Goal: Information Seeking & Learning: Learn about a topic

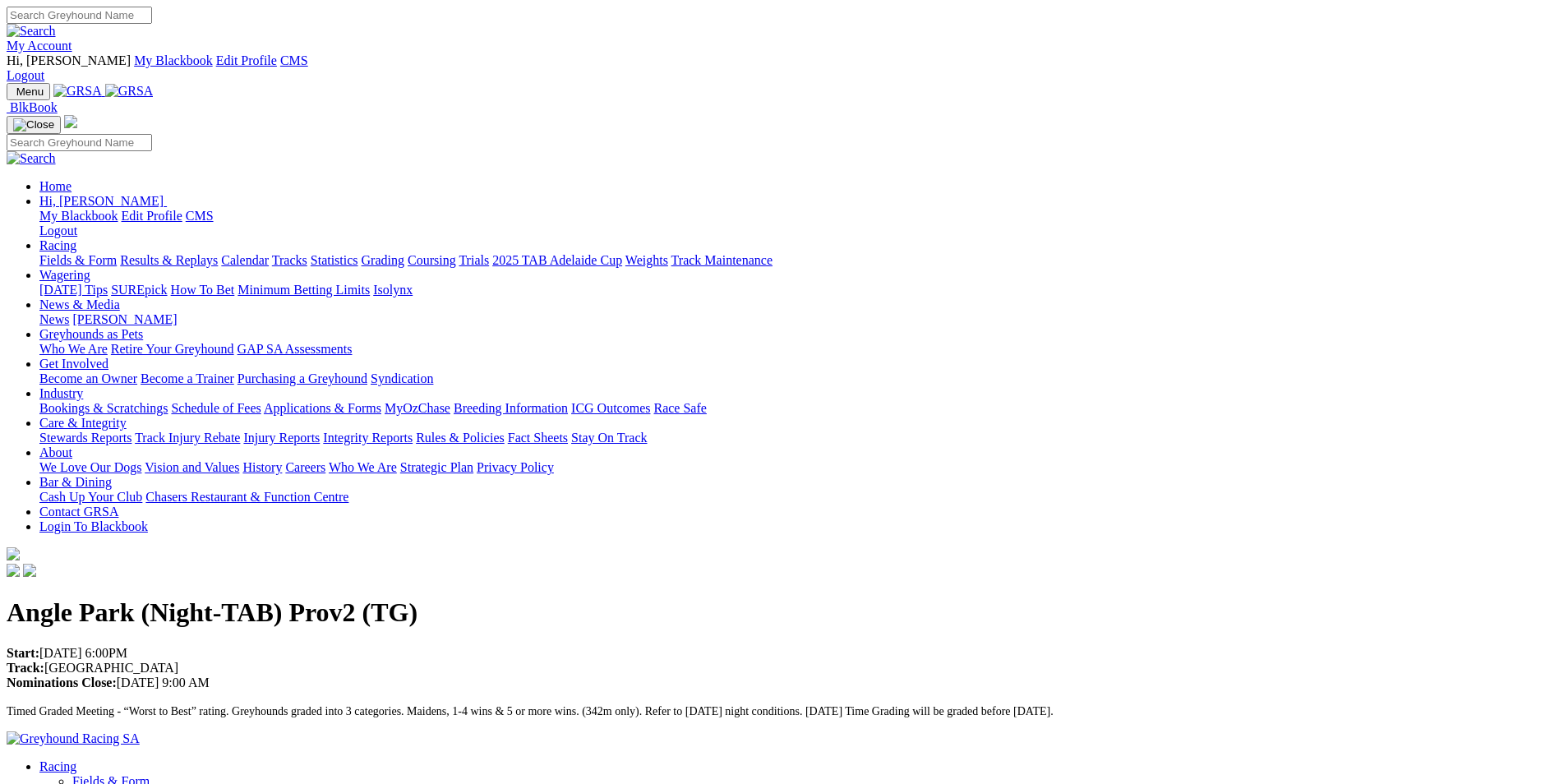
drag, startPoint x: 0, startPoint y: 0, endPoint x: 333, endPoint y: 67, distance: 339.7
click at [153, 84] on img at bounding box center [130, 91] width 49 height 15
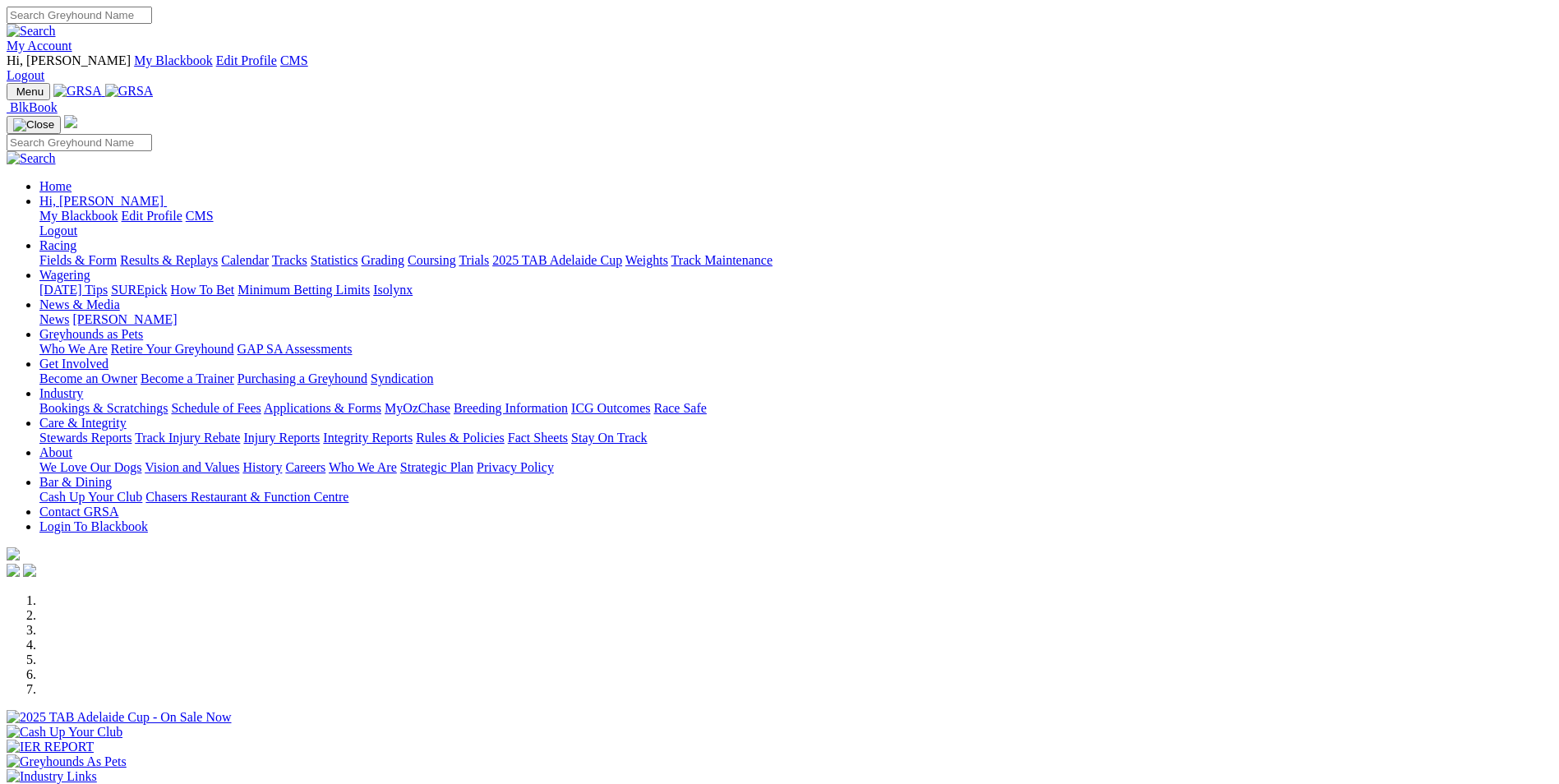
scroll to position [247, 0]
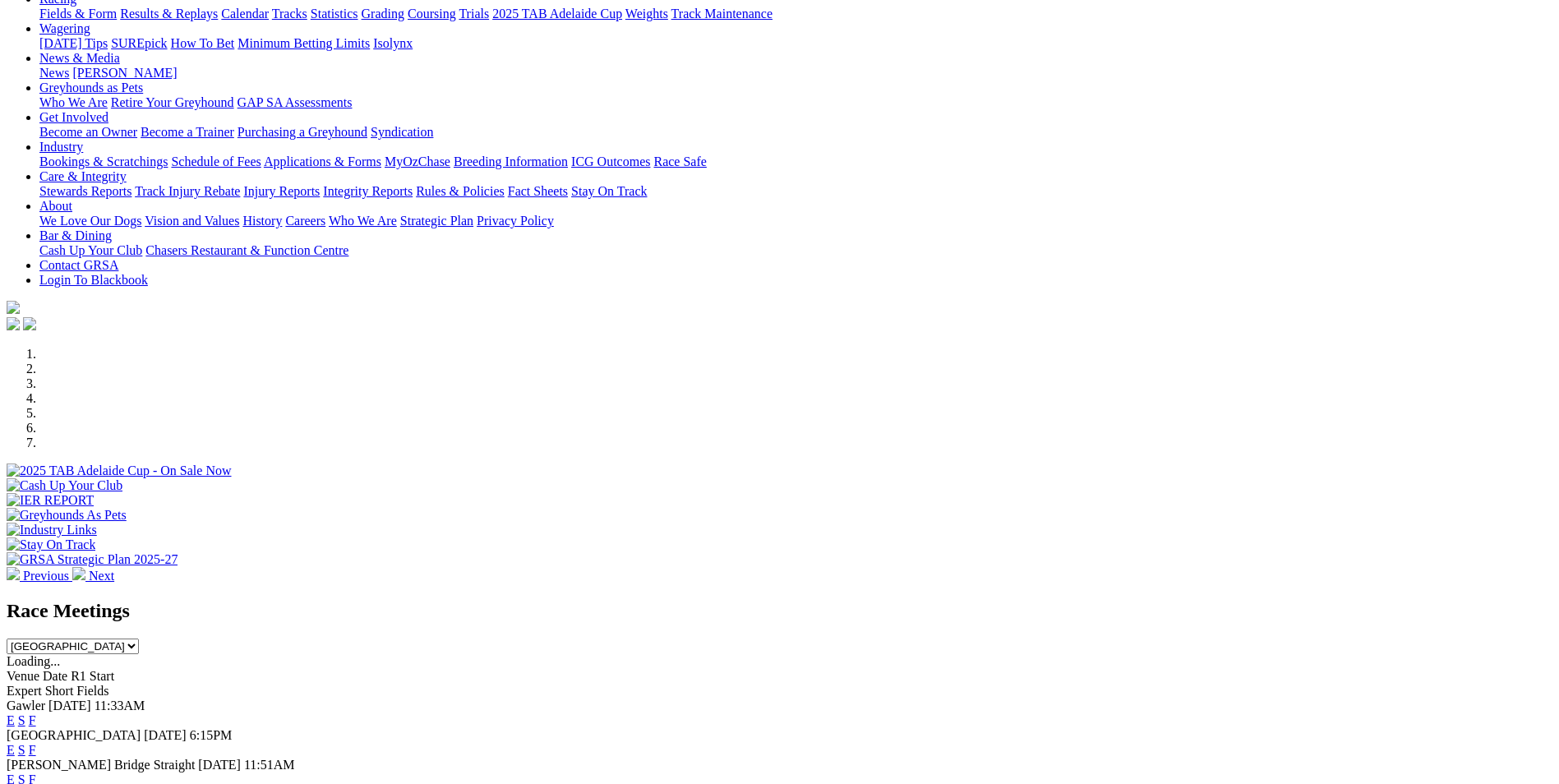
click at [195, 758] on span "[PERSON_NAME] Bridge Straight" at bounding box center [101, 765] width 188 height 14
click at [15, 773] on link "E" at bounding box center [10, 780] width 8 height 14
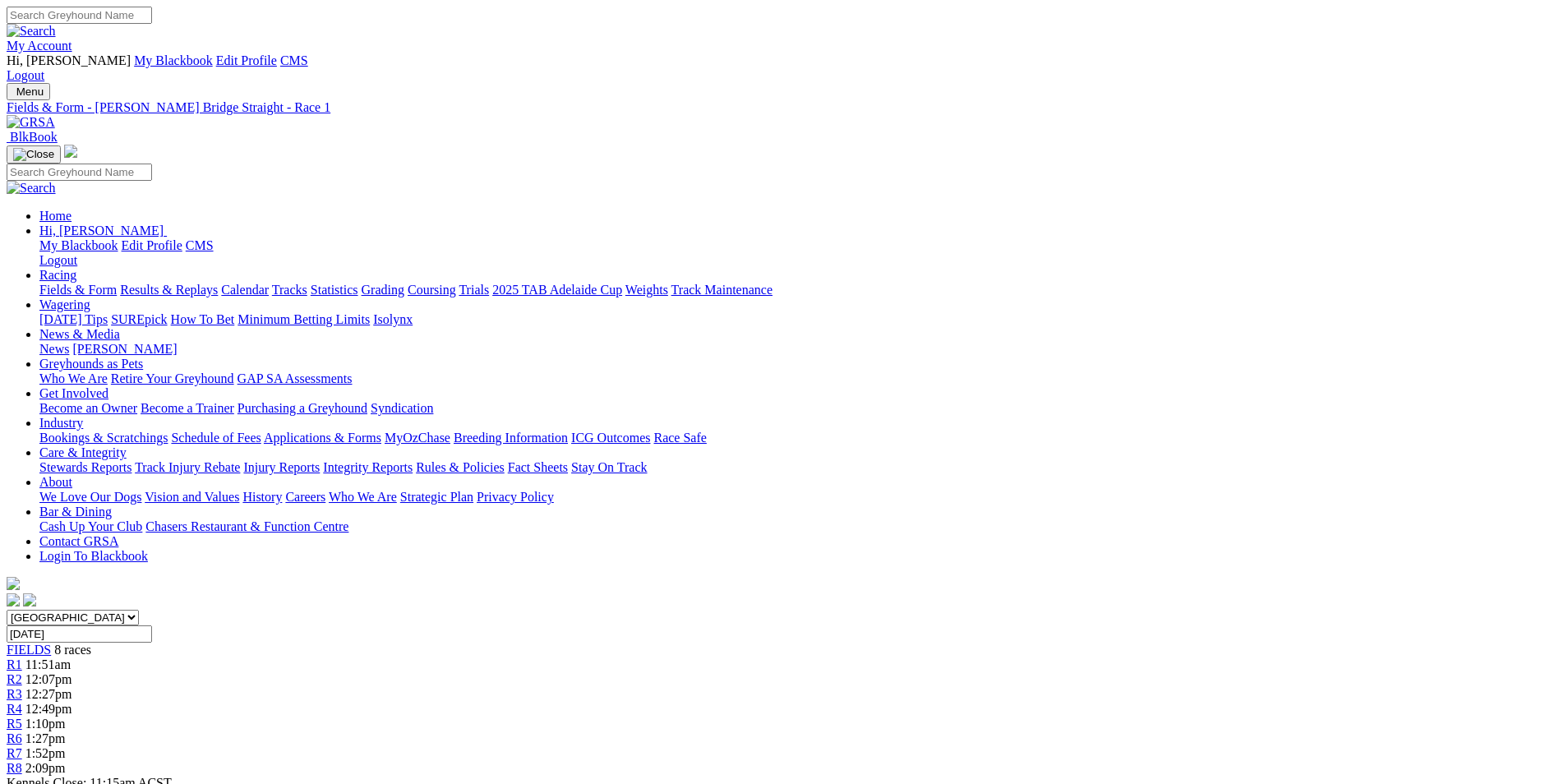
click at [55, 115] on img at bounding box center [31, 122] width 49 height 15
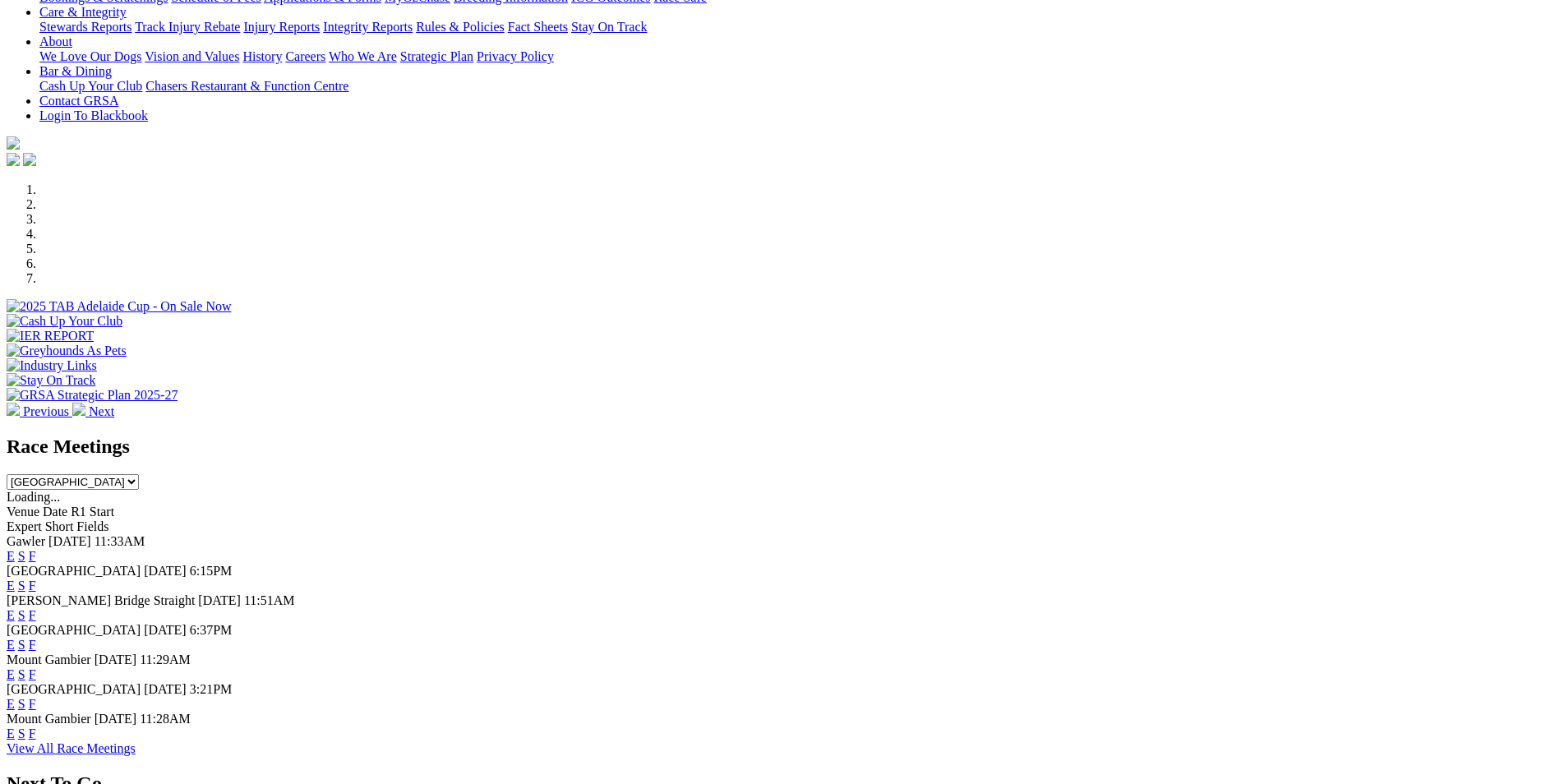
scroll to position [411, 0]
click at [15, 608] on link "E" at bounding box center [10, 615] width 8 height 14
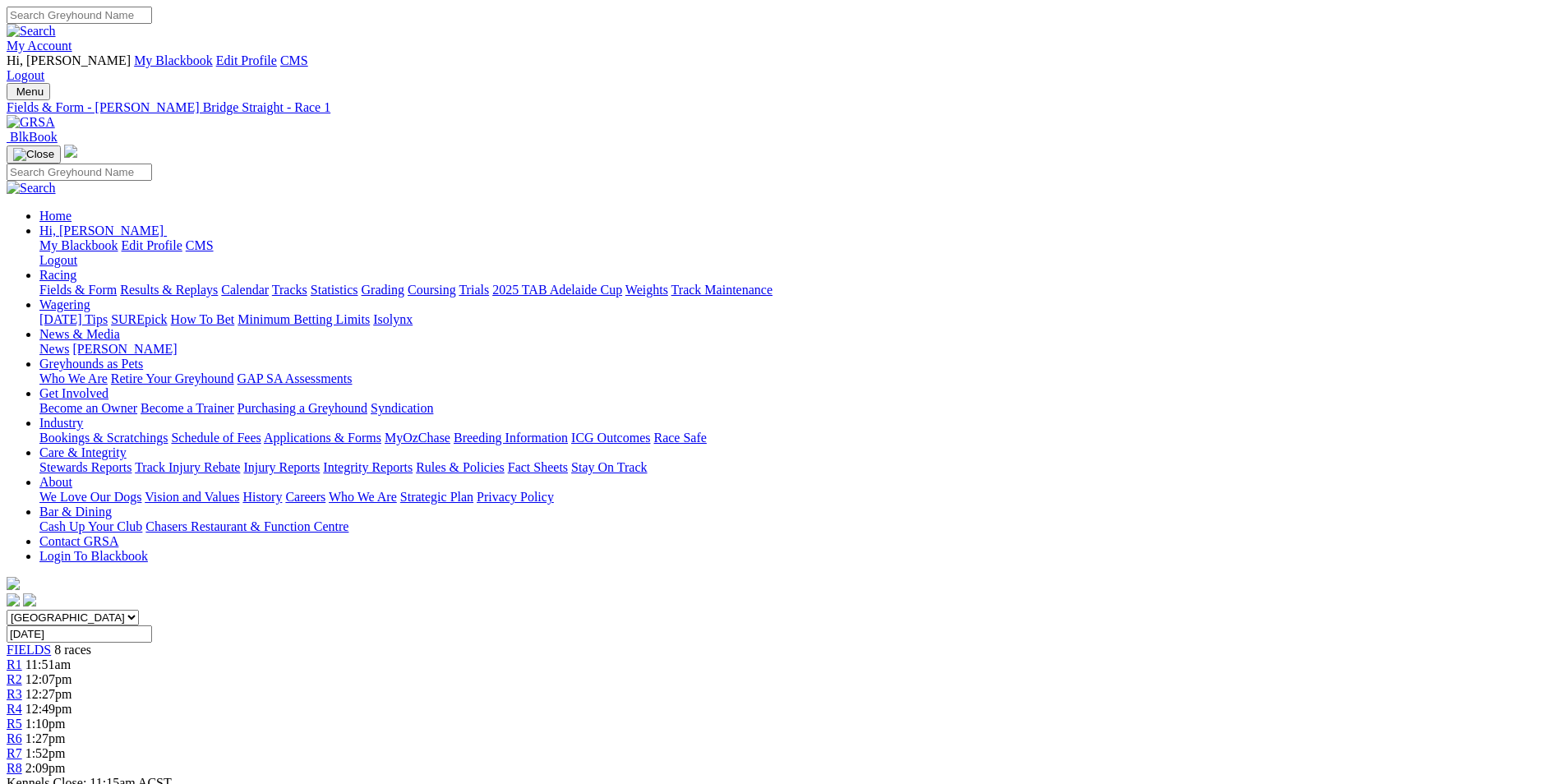
click at [72, 672] on span "12:07pm" at bounding box center [49, 679] width 47 height 14
click at [658, 687] on div "R3 12:27pm" at bounding box center [780, 694] width 1546 height 15
click at [72, 701] on span "12:49pm" at bounding box center [49, 708] width 47 height 14
click at [22, 716] on link "R5" at bounding box center [15, 723] width 16 height 14
click at [55, 115] on img at bounding box center [31, 122] width 49 height 15
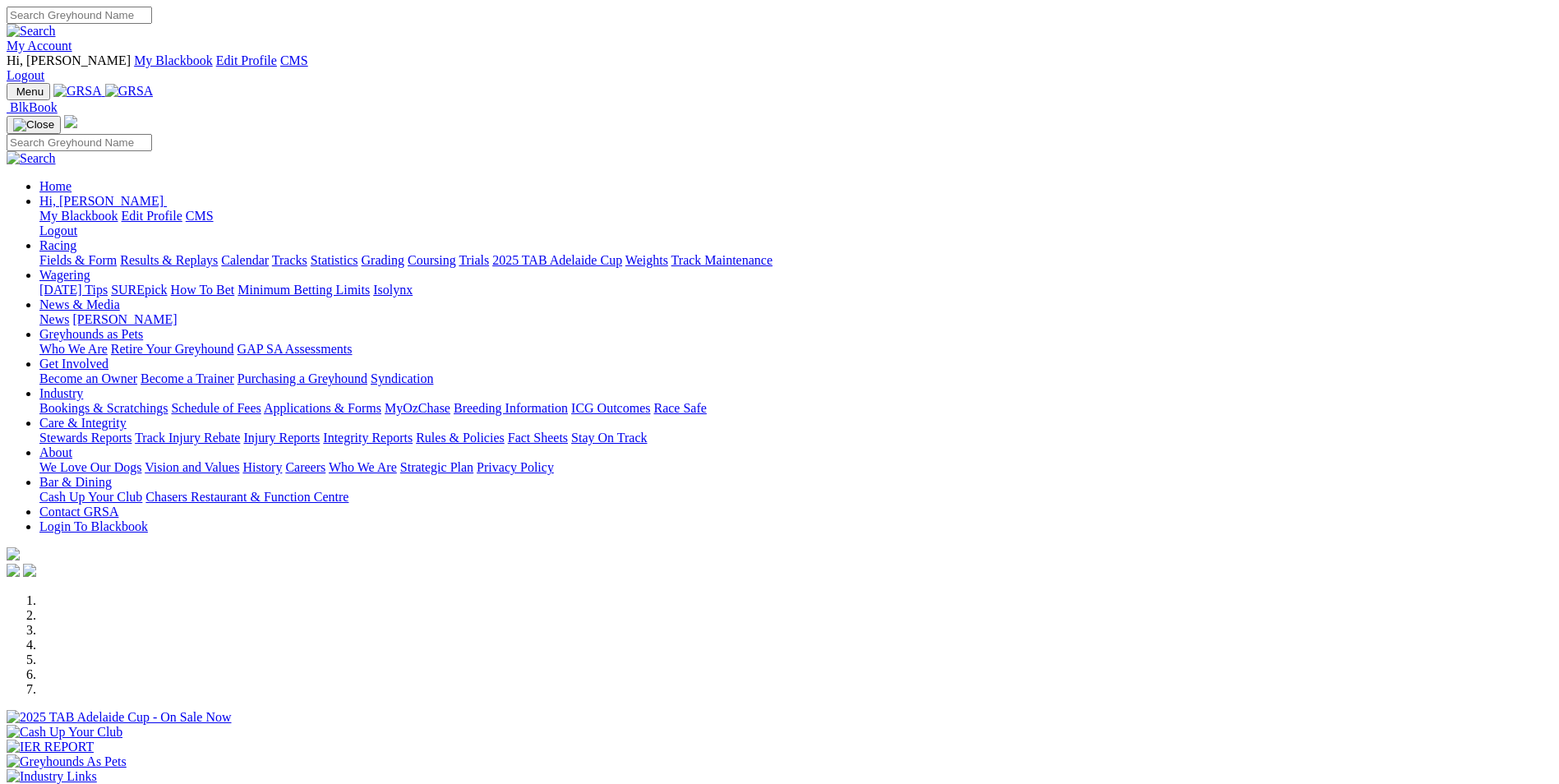
scroll to position [247, 0]
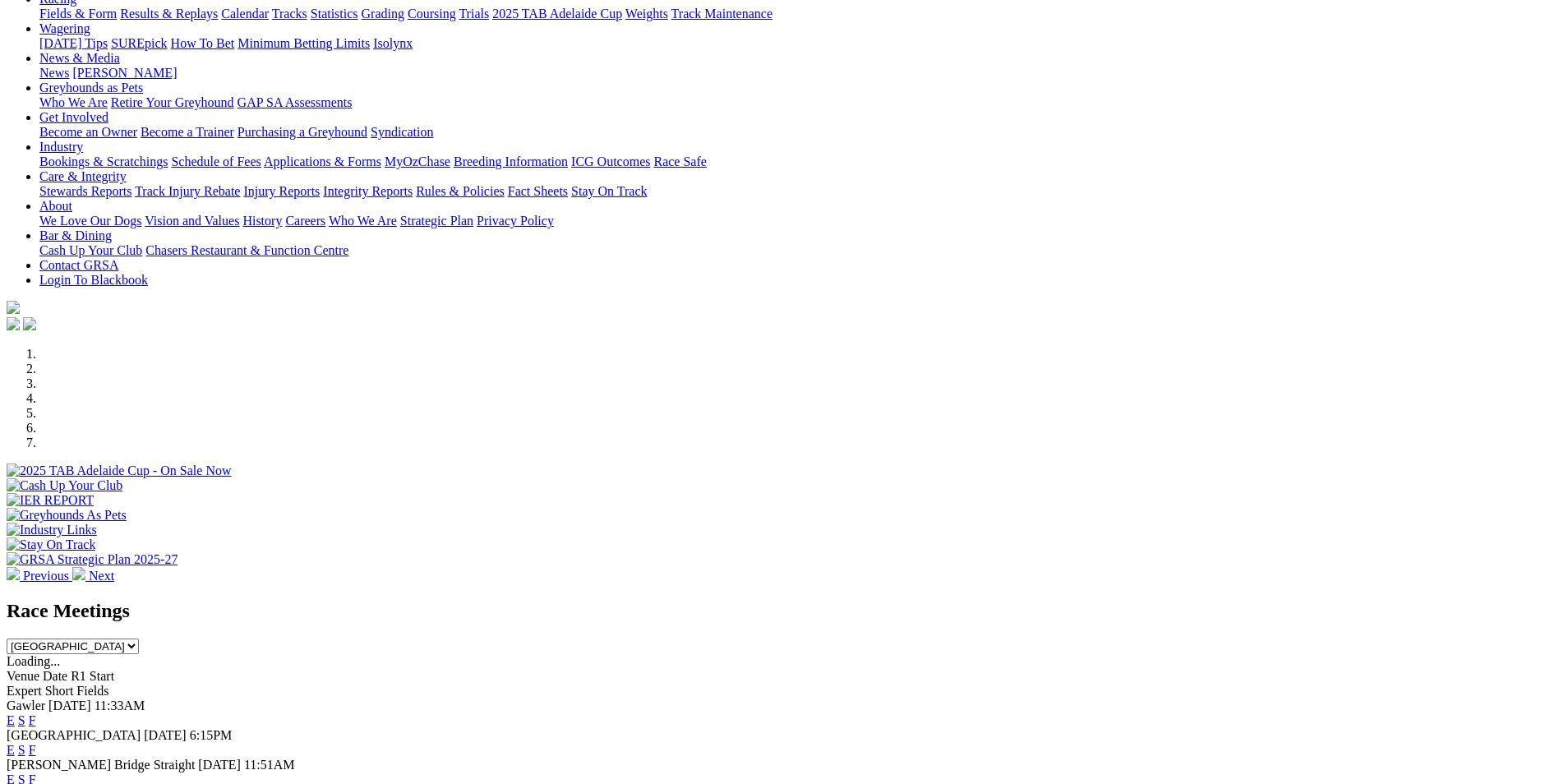
click at [15, 713] on link "E" at bounding box center [10, 720] width 8 height 14
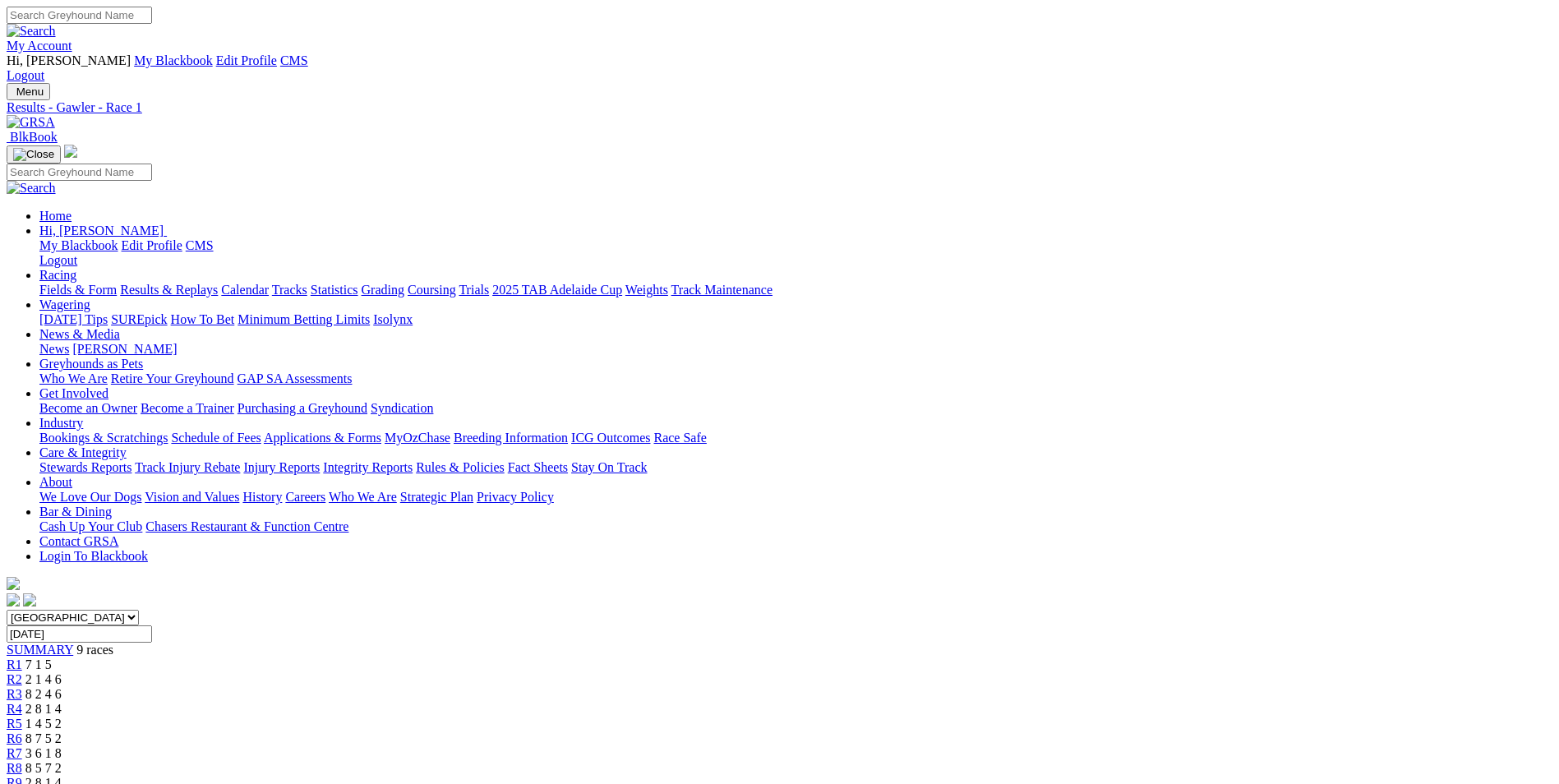
click at [55, 115] on img at bounding box center [31, 122] width 49 height 15
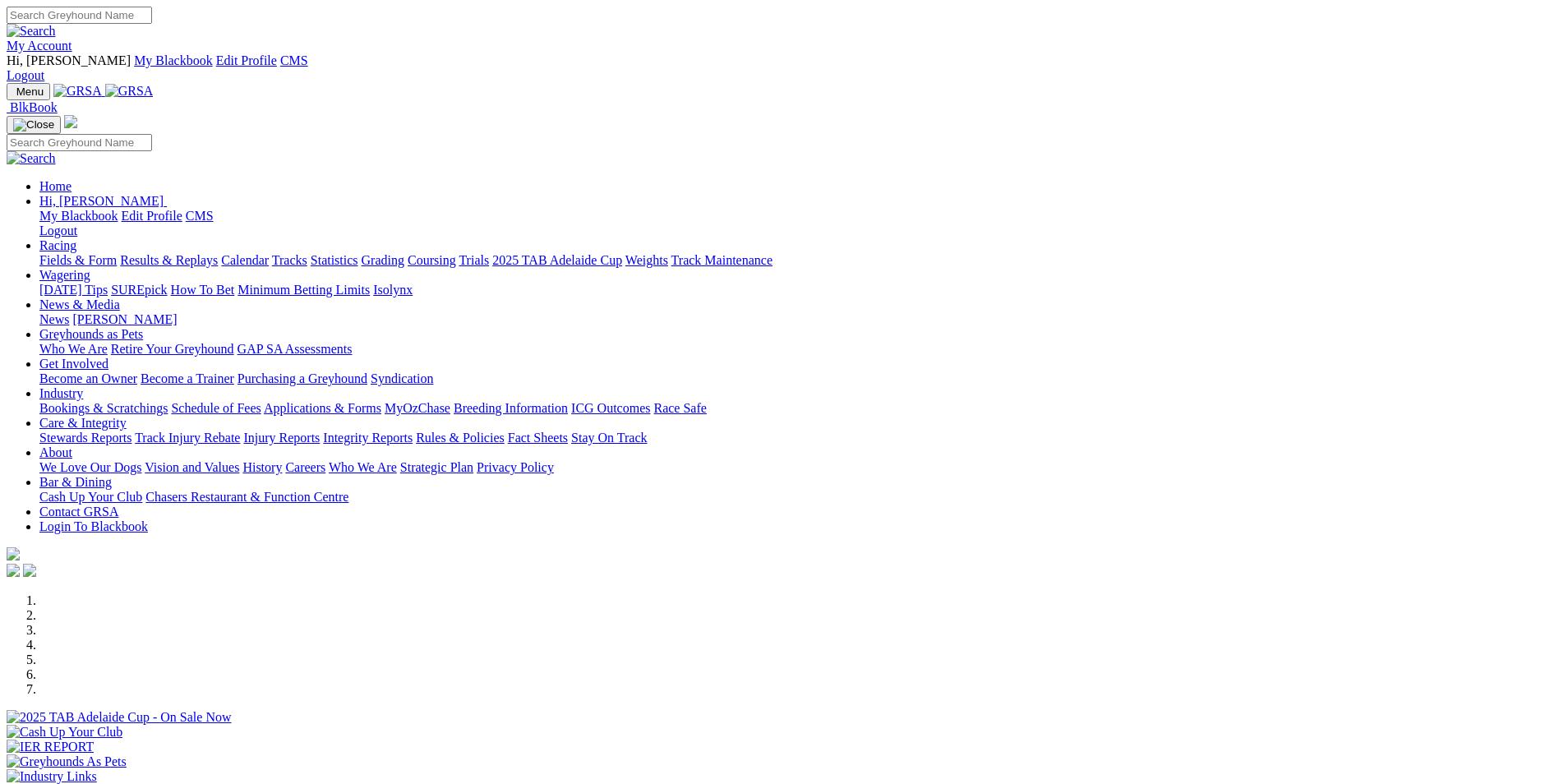
scroll to position [411, 0]
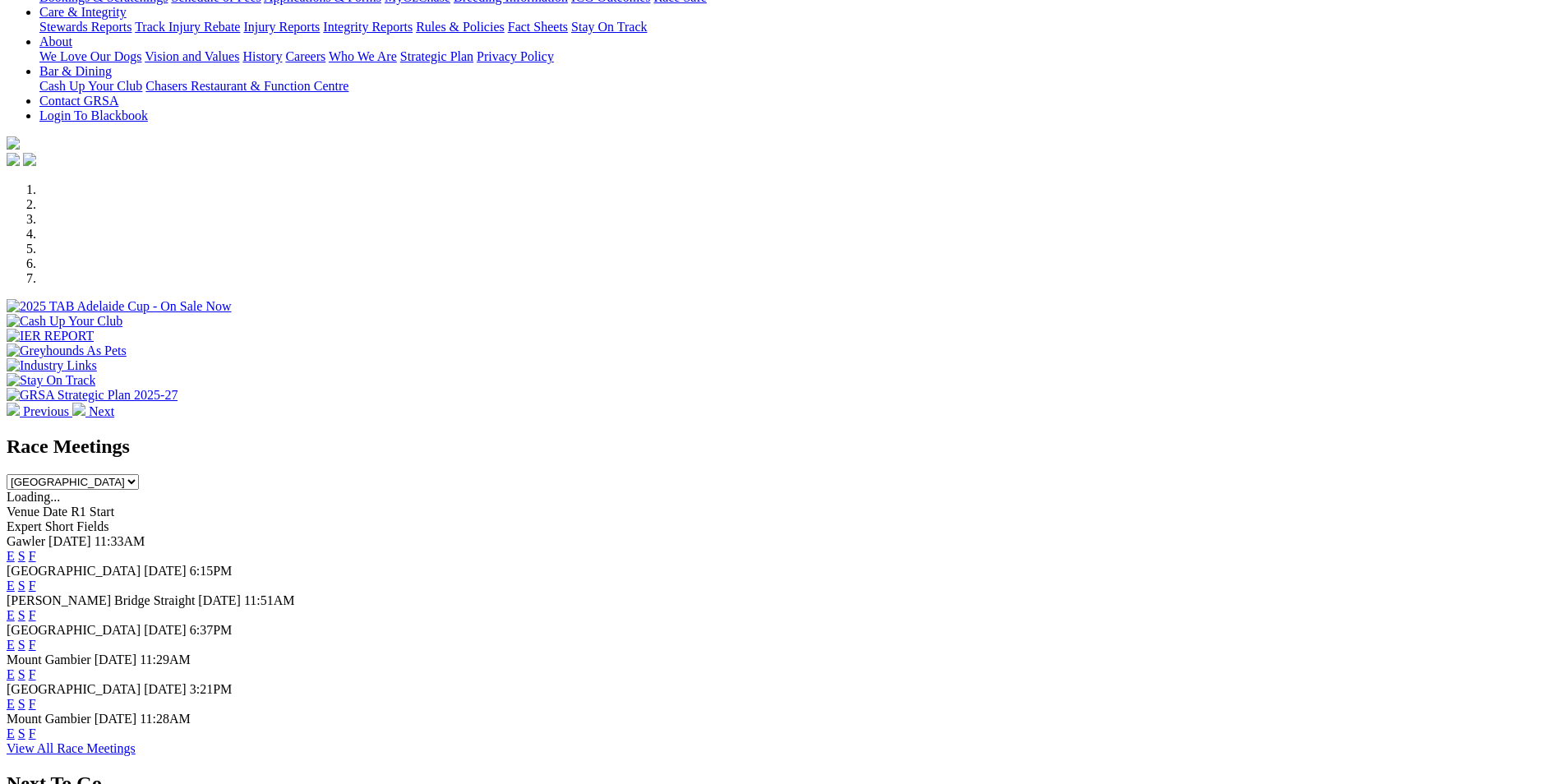
click at [15, 608] on link "E" at bounding box center [10, 615] width 8 height 14
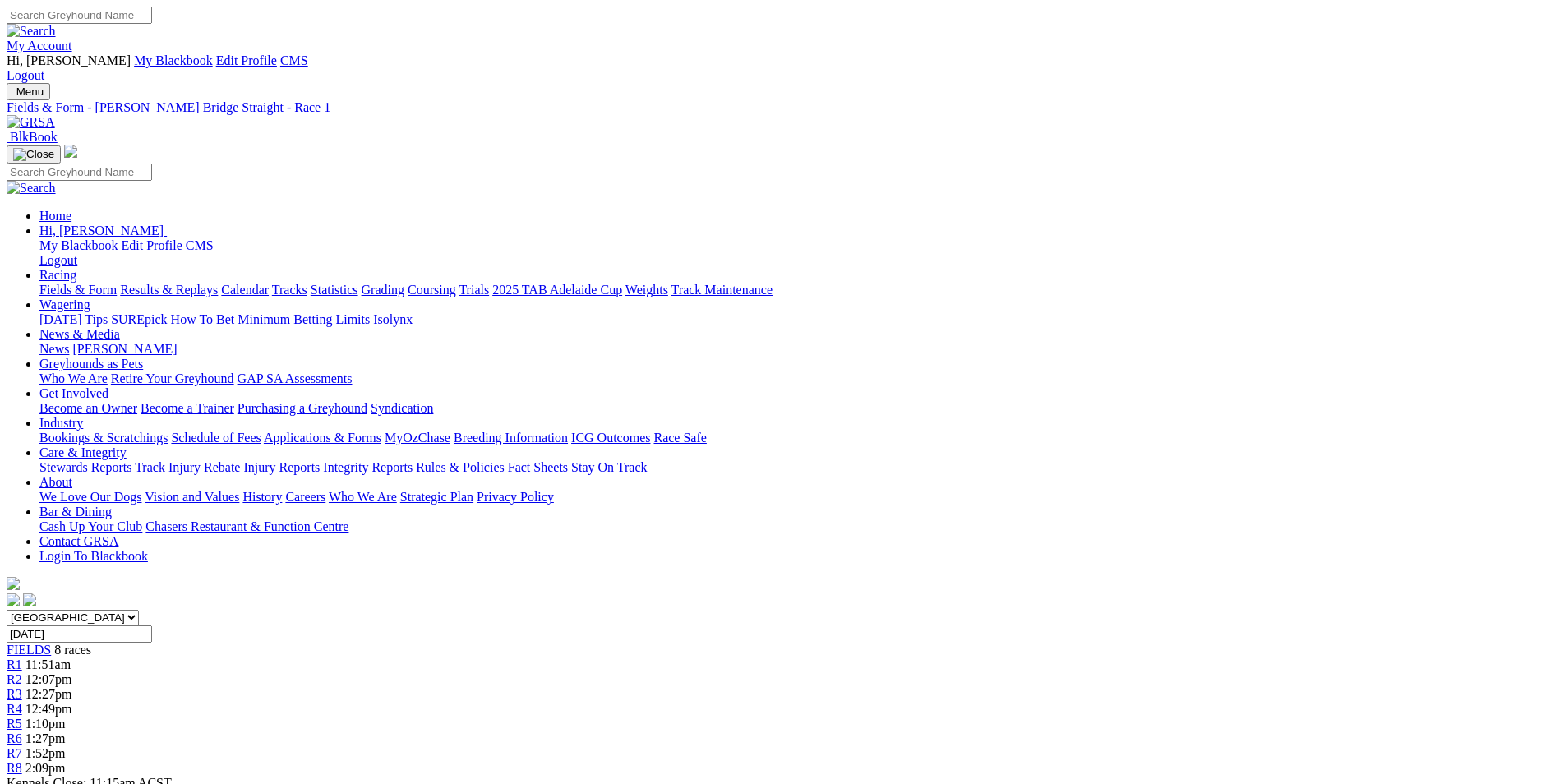
click at [55, 115] on link at bounding box center [31, 122] width 49 height 14
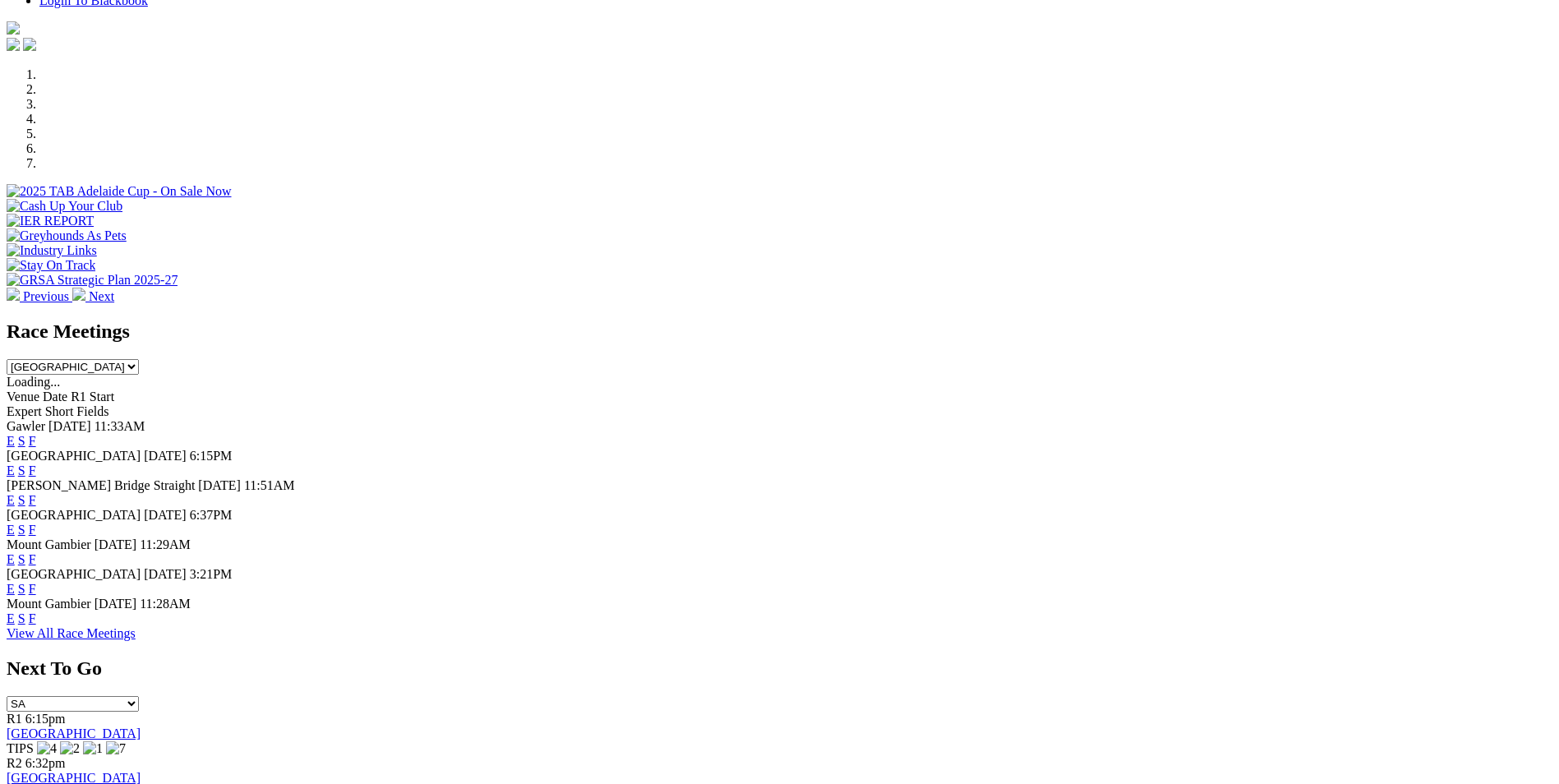
scroll to position [493, 0]
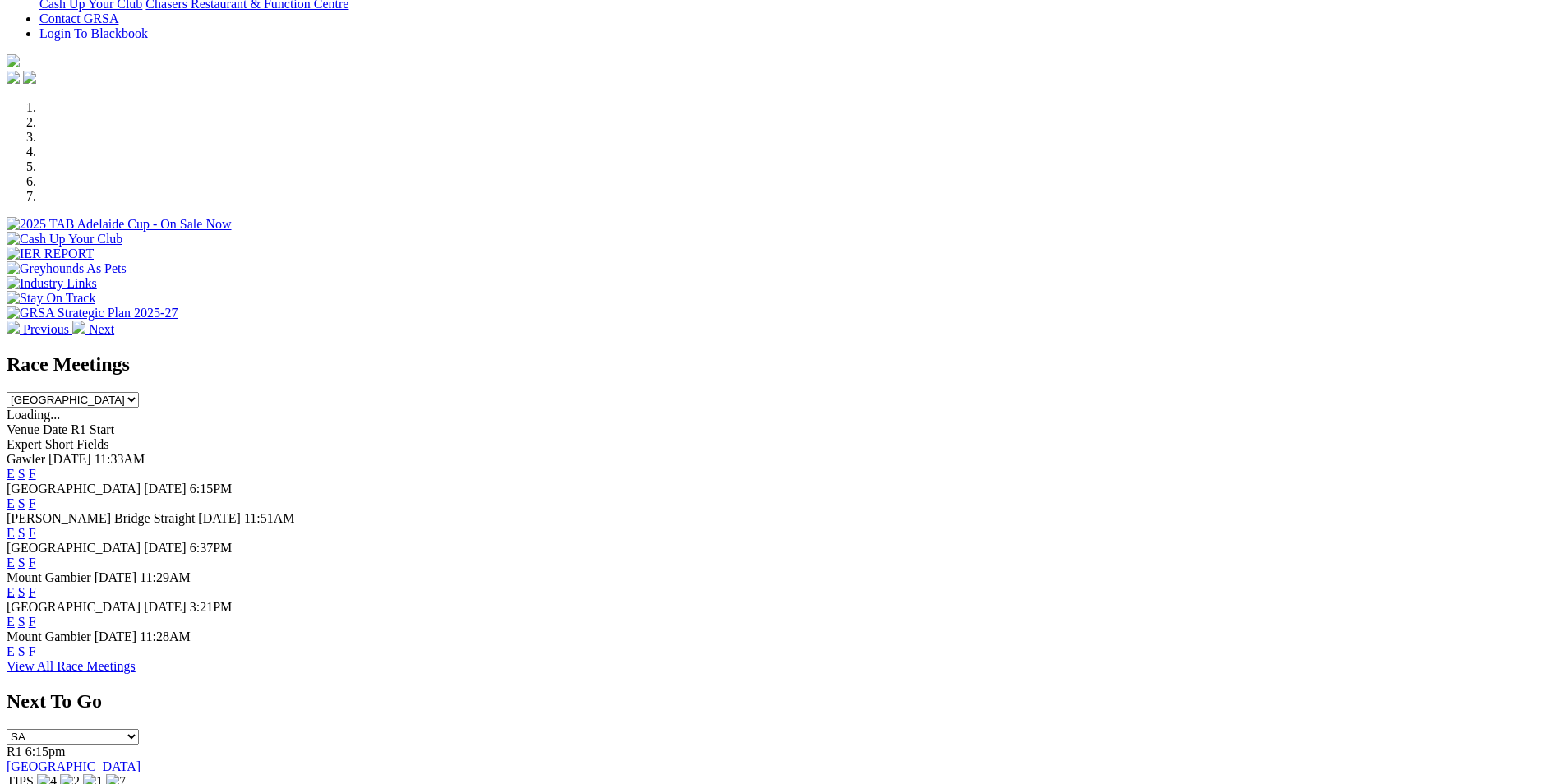
click at [15, 556] on link "E" at bounding box center [10, 563] width 8 height 14
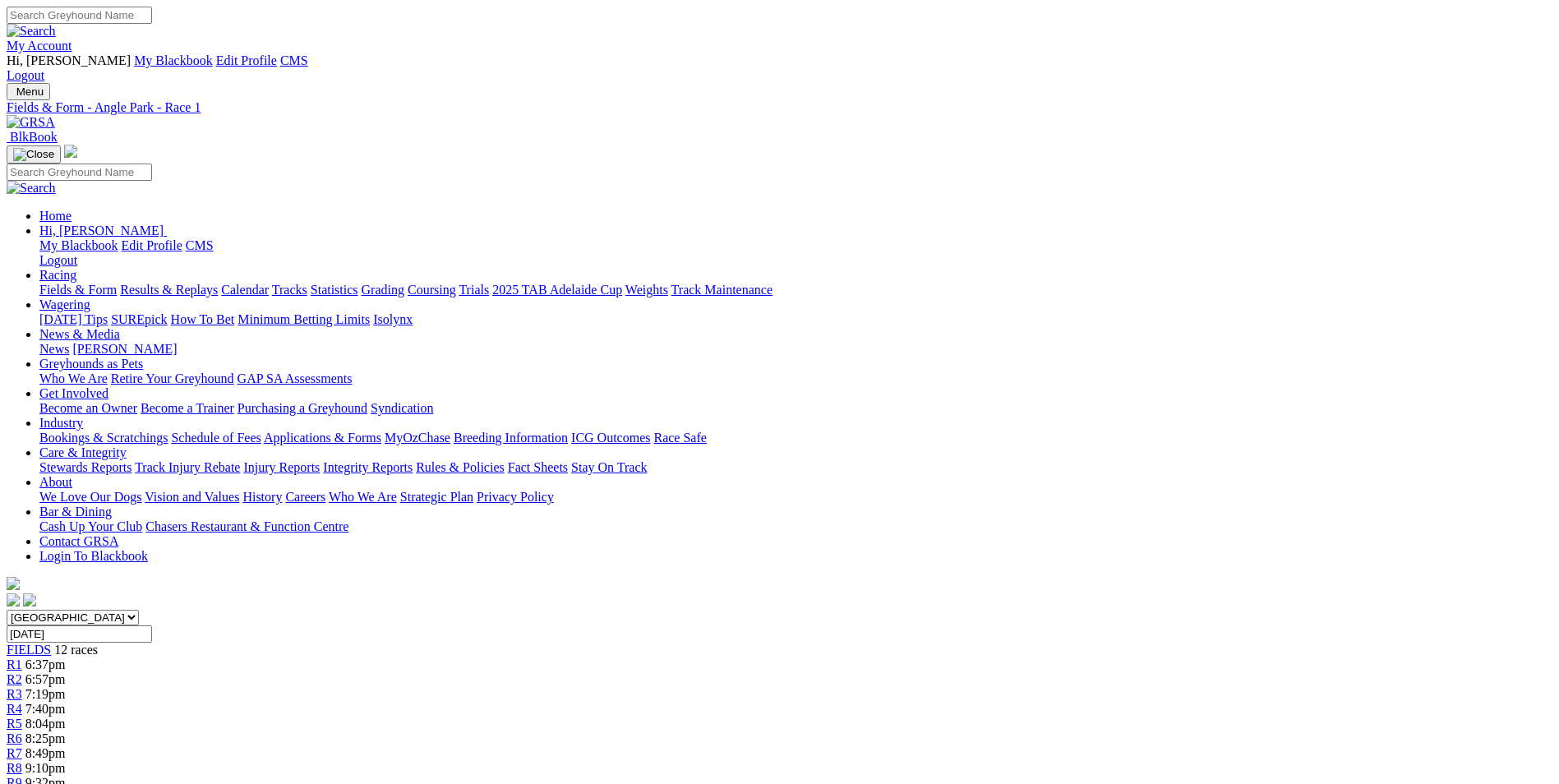
click at [65, 672] on span "6:57pm" at bounding box center [45, 679] width 40 height 14
click at [22, 687] on link "R3" at bounding box center [15, 694] width 16 height 14
click at [796, 731] on div "R6 8:25pm" at bounding box center [780, 738] width 1546 height 15
click at [55, 115] on img at bounding box center [31, 122] width 49 height 15
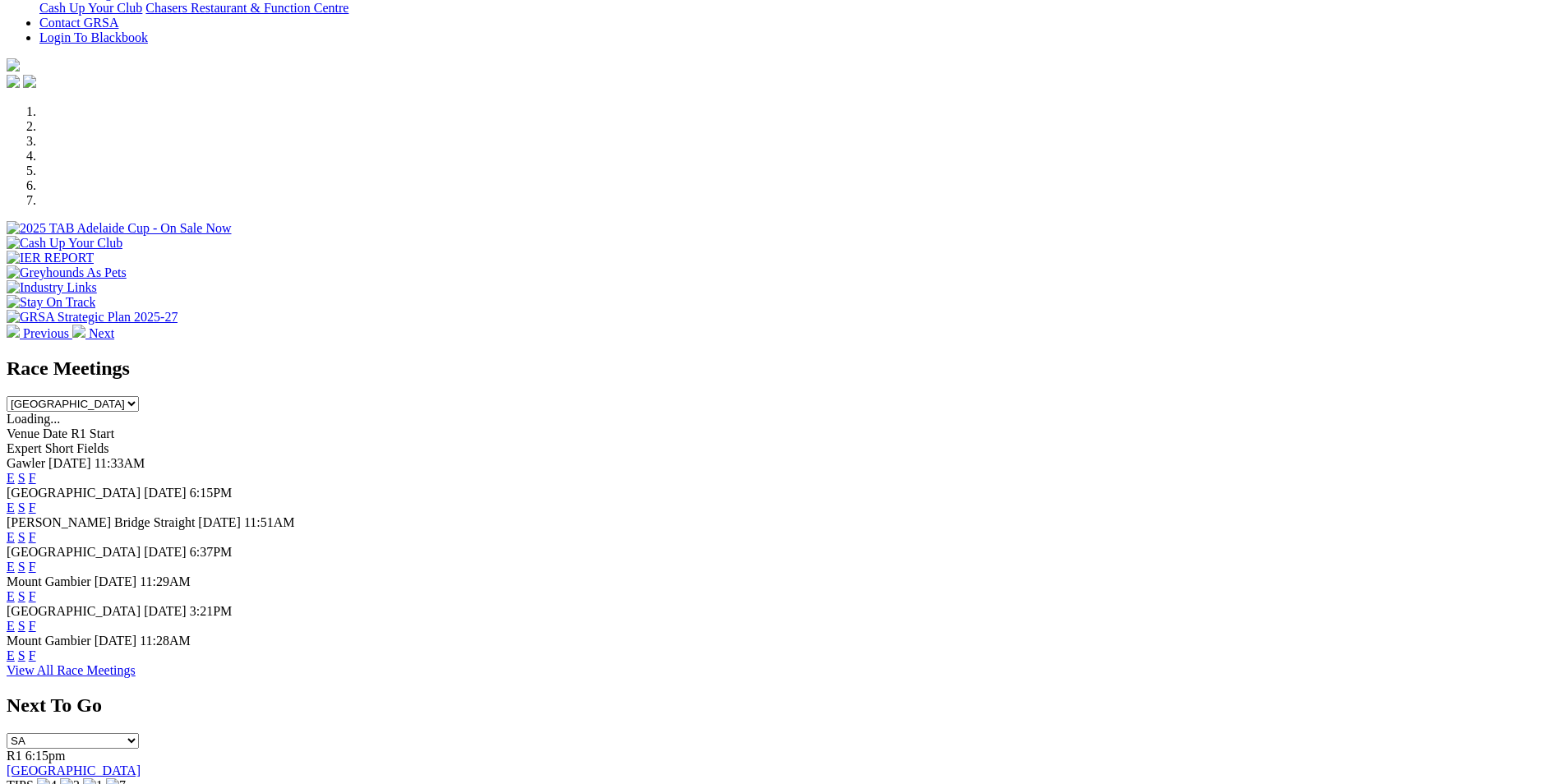
scroll to position [493, 0]
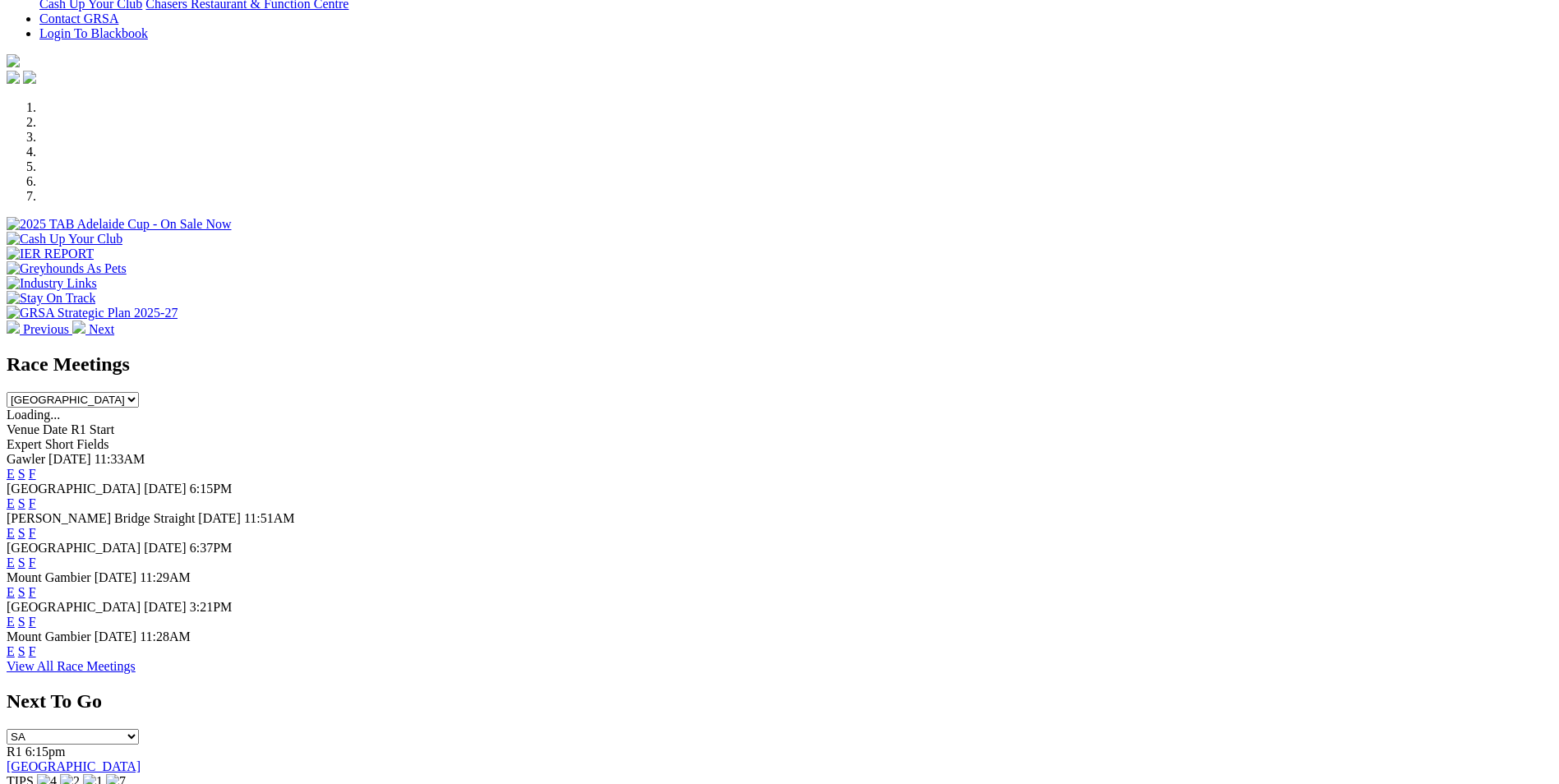
click at [15, 526] on link "E" at bounding box center [10, 533] width 8 height 14
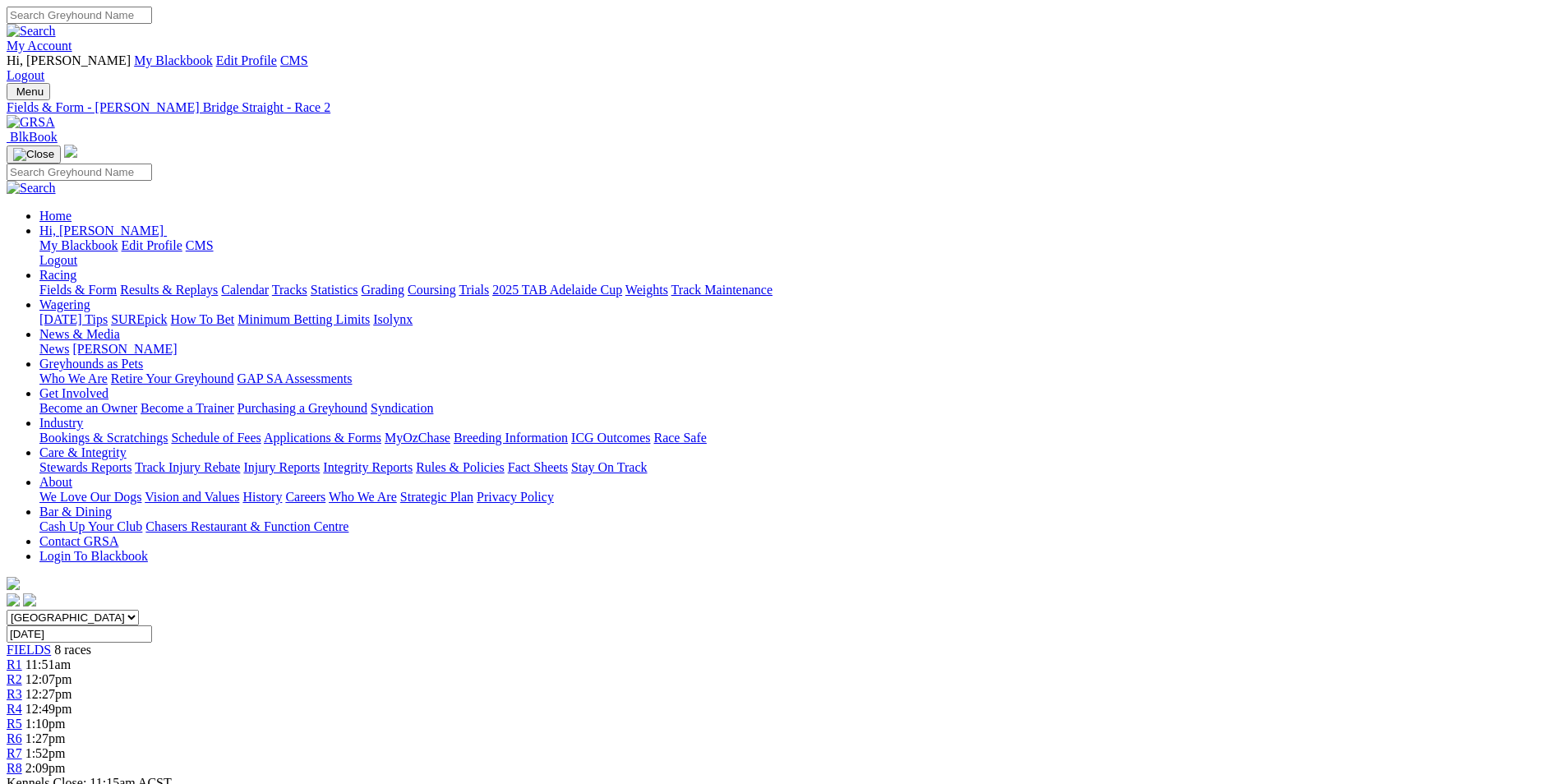
click at [22, 687] on span "R3" at bounding box center [15, 694] width 16 height 14
click at [72, 701] on span "12:49pm" at bounding box center [49, 708] width 47 height 14
click at [889, 716] on div "R5 1:10pm" at bounding box center [780, 723] width 1546 height 15
click at [1040, 731] on div "R6 1:27pm" at bounding box center [780, 738] width 1546 height 15
click at [55, 115] on img at bounding box center [31, 122] width 49 height 15
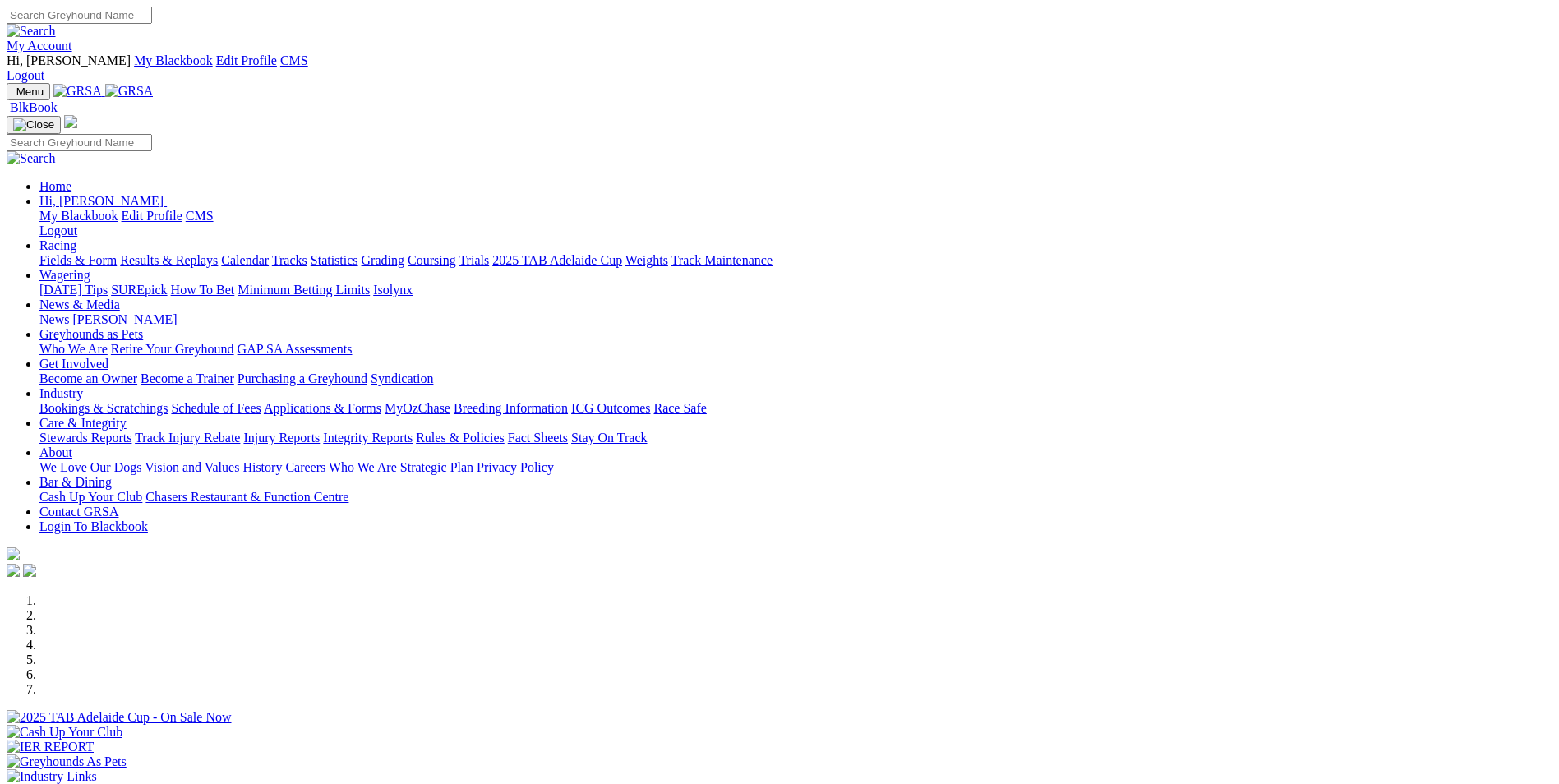
click at [382, 401] on link "Applications & Forms" at bounding box center [322, 408] width 118 height 14
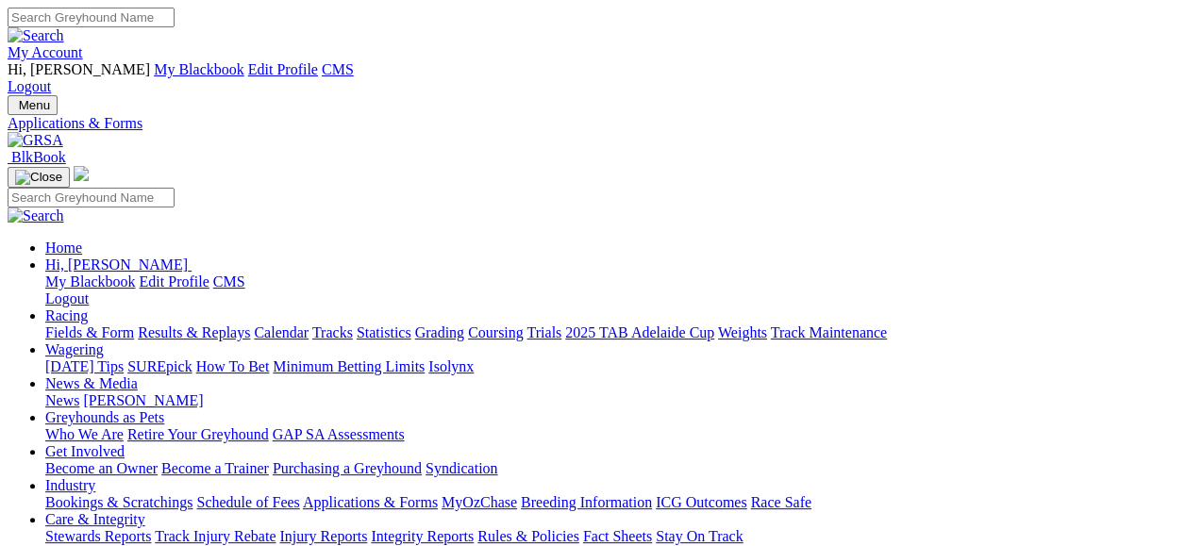
click at [63, 132] on img at bounding box center [36, 140] width 56 height 17
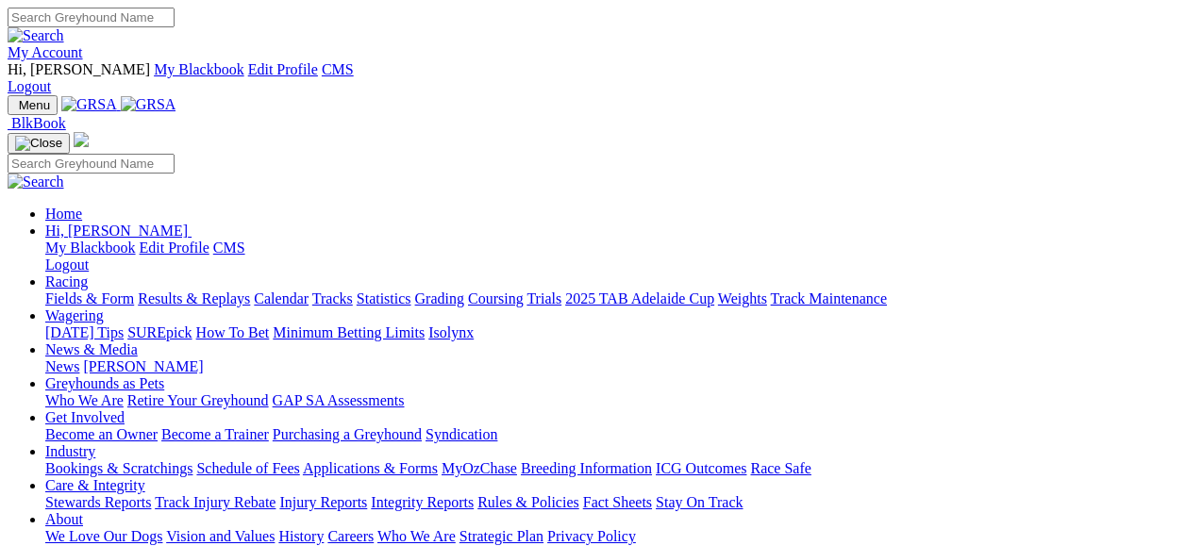
scroll to position [755, 0]
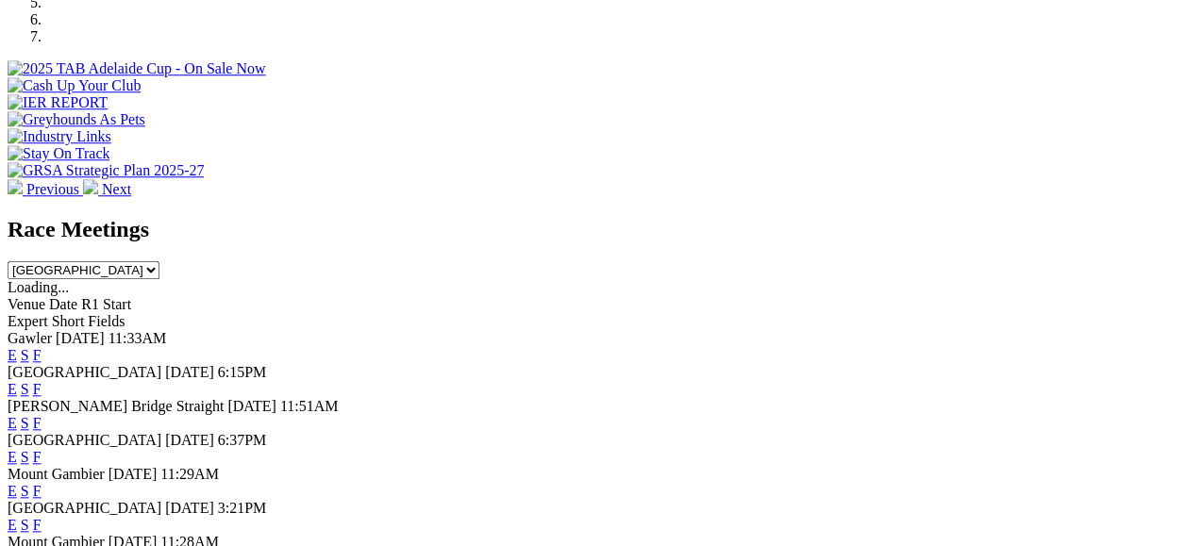
click at [17, 415] on link "E" at bounding box center [12, 423] width 9 height 16
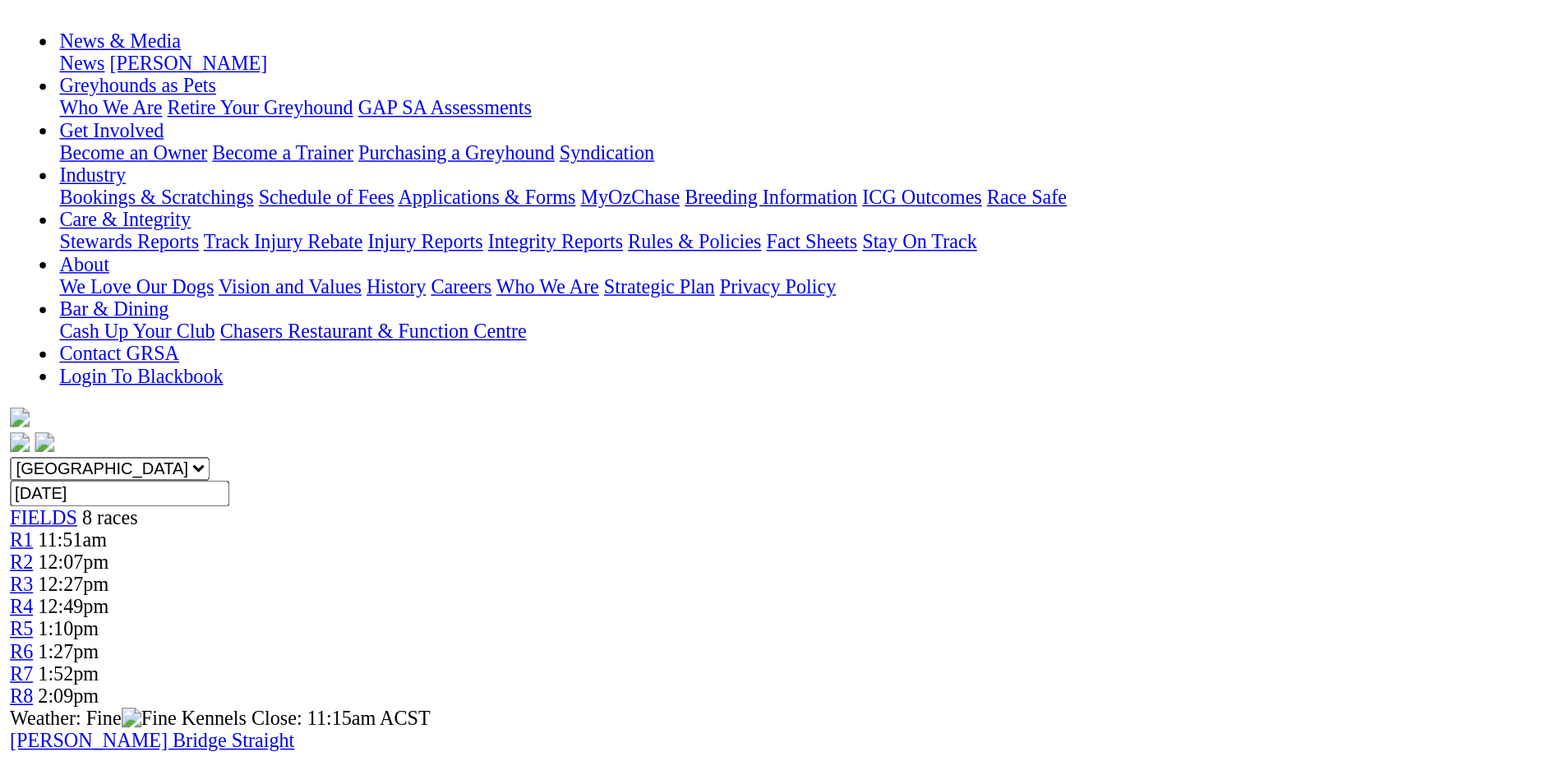
scroll to position [247, 0]
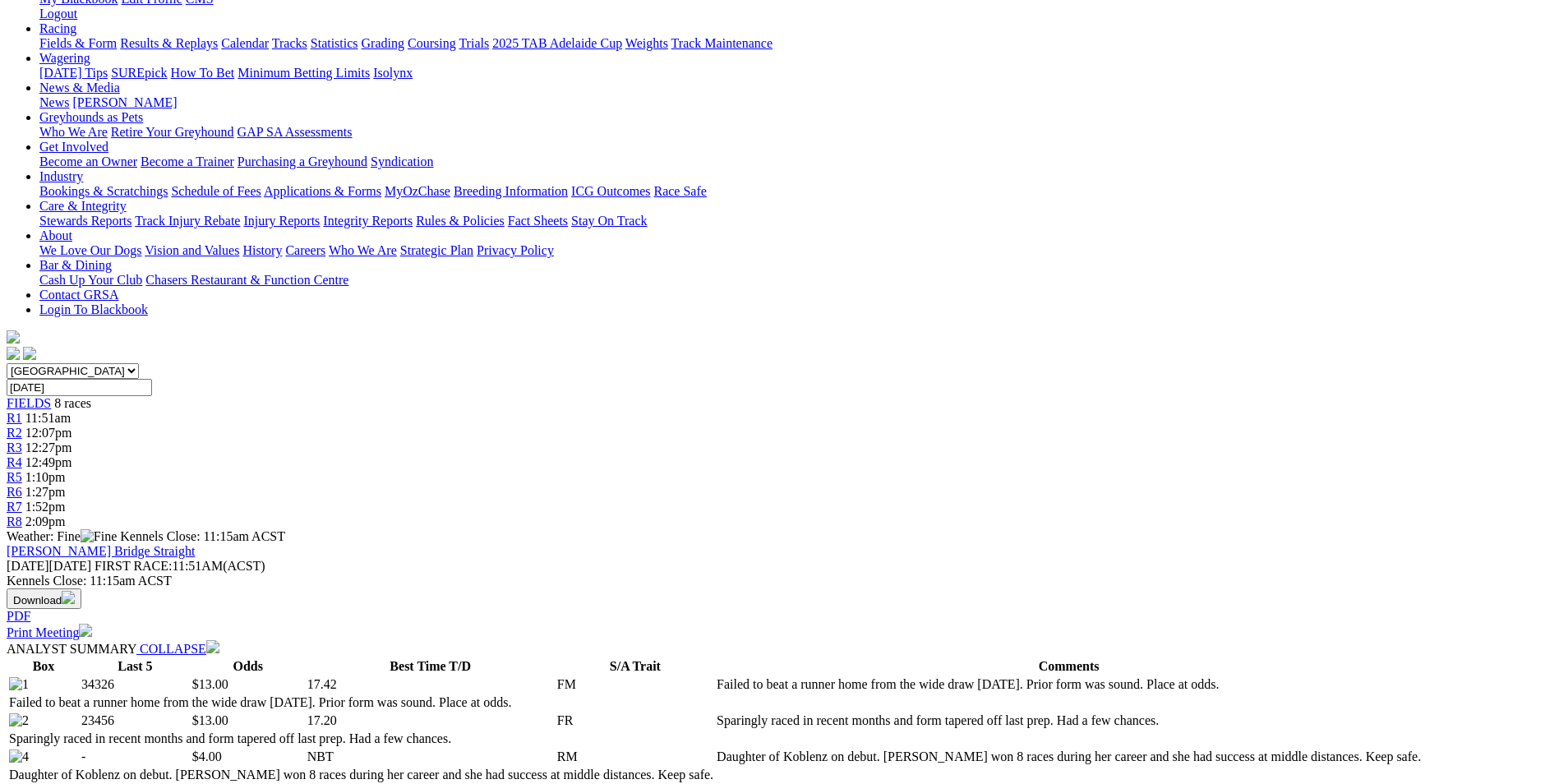
drag, startPoint x: 730, startPoint y: 428, endPoint x: 869, endPoint y: 490, distance: 152.2
drag, startPoint x: 869, startPoint y: 490, endPoint x: 840, endPoint y: 468, distance: 36.4
copy p "CERISE (4) Daughter of Koblenz on debut. Dam won 8 races during her career and …"
click at [72, 426] on span "12:07pm" at bounding box center [49, 433] width 47 height 14
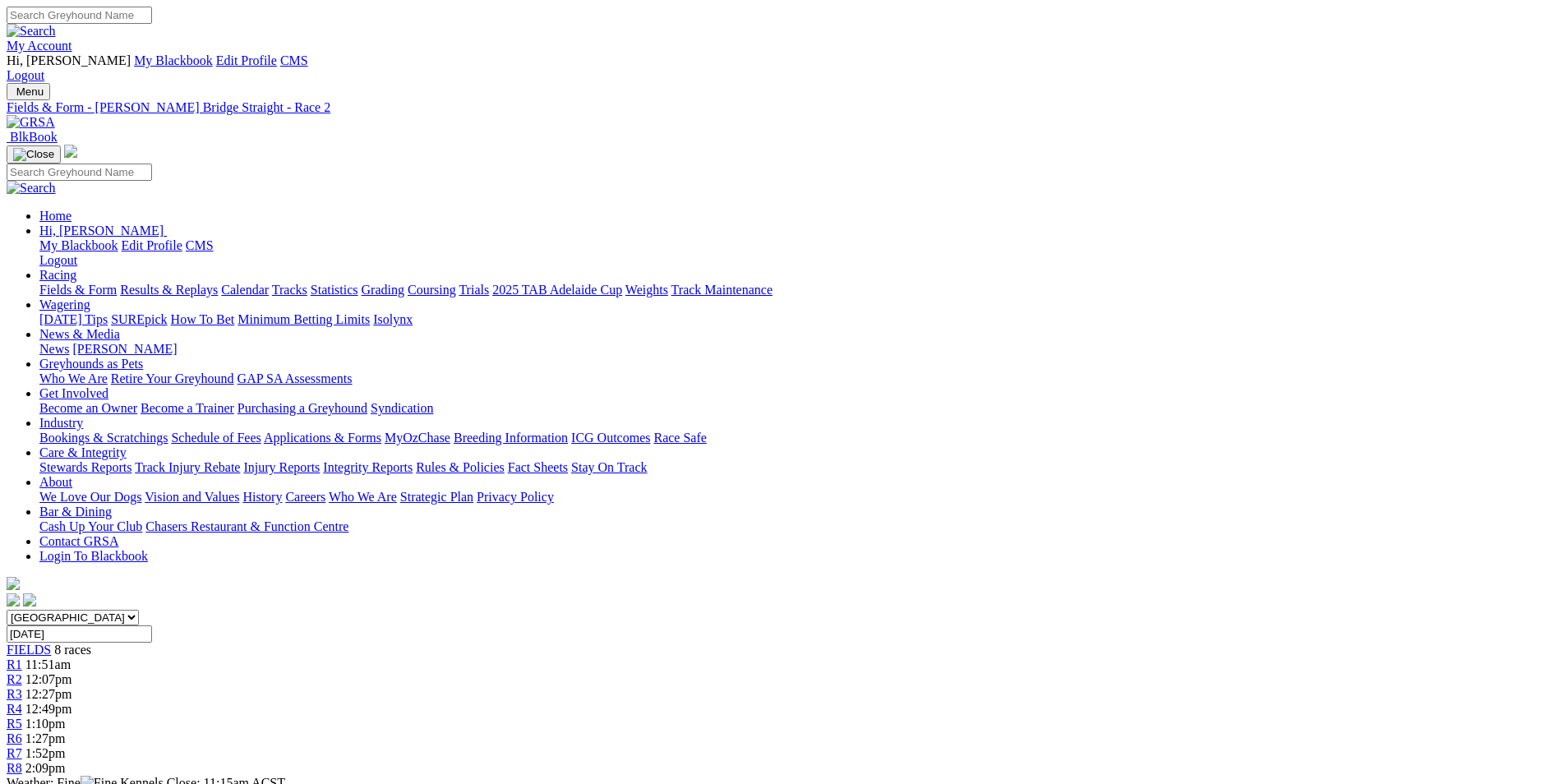
drag, startPoint x: 705, startPoint y: 648, endPoint x: 1155, endPoint y: 693, distance: 452.2
copy p "RED SAID SO (1) Been in good form of late at both at Angle Park and over the 39…"
click at [22, 687] on span "R3" at bounding box center [15, 694] width 16 height 14
click at [545, 672] on div "R2 12:07pm" at bounding box center [780, 679] width 1546 height 15
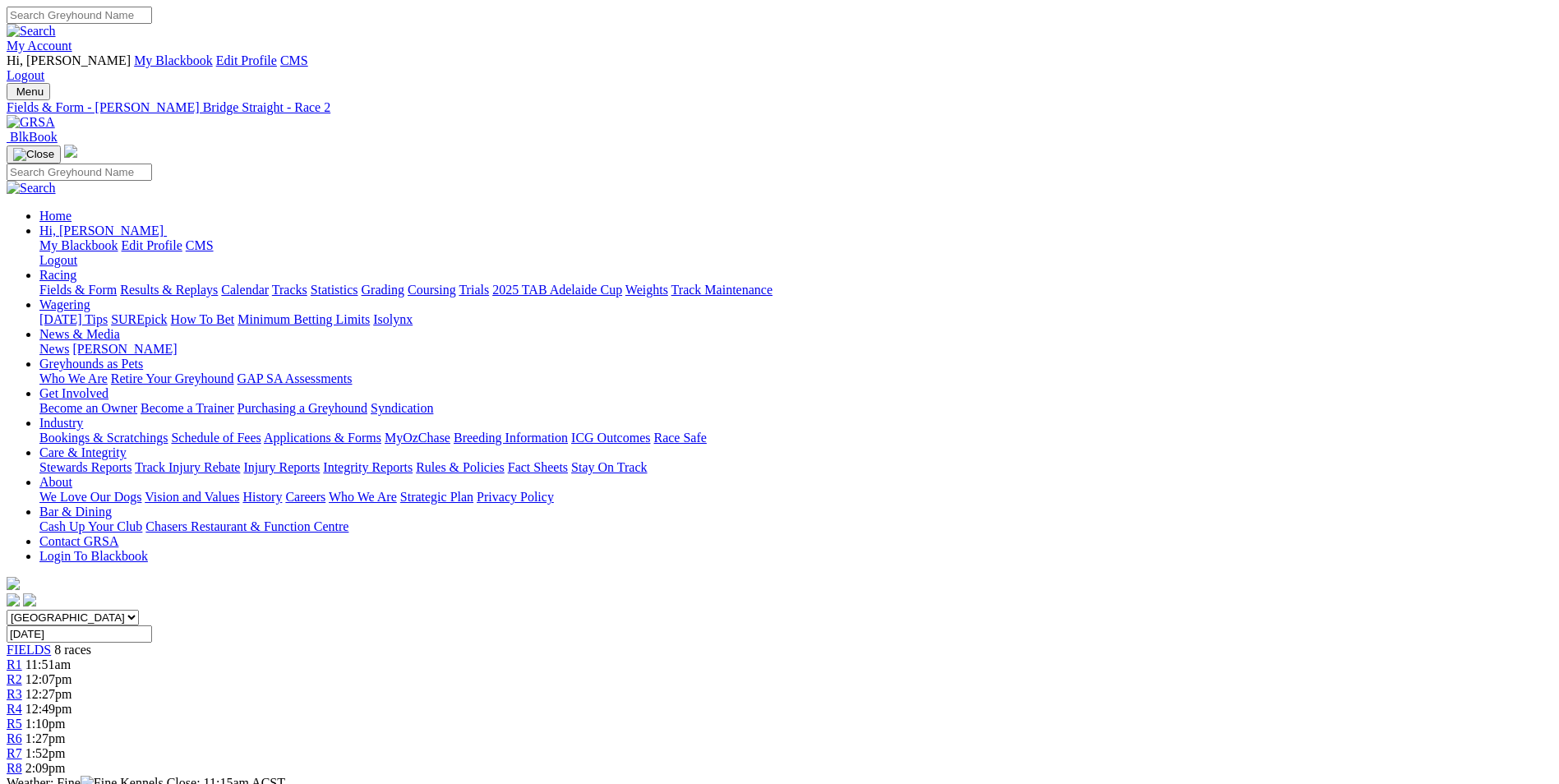
click at [22, 687] on link "R3" at bounding box center [15, 694] width 16 height 14
click at [55, 115] on img at bounding box center [31, 122] width 49 height 15
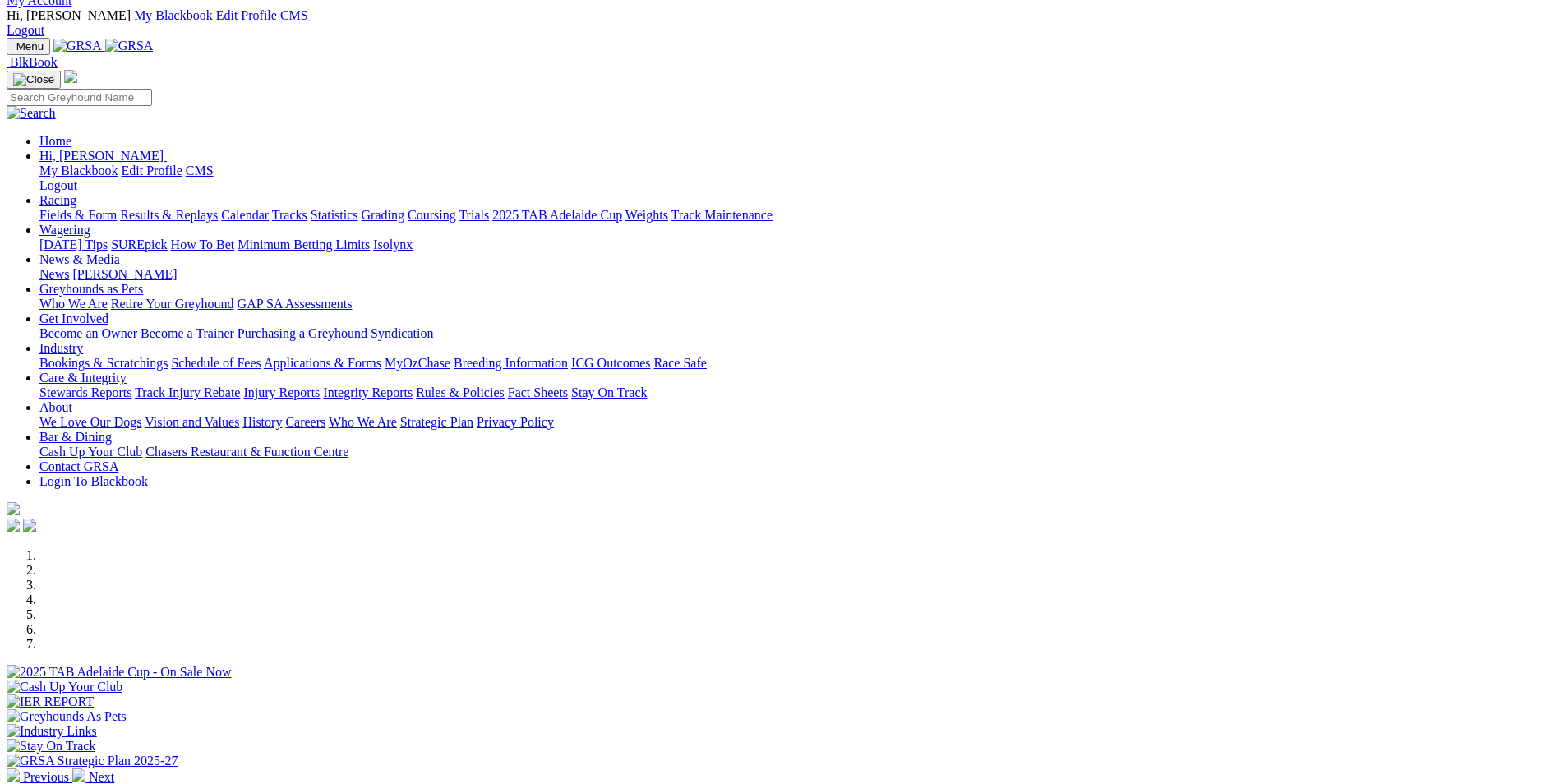
scroll to position [82, 0]
